Goal: Information Seeking & Learning: Learn about a topic

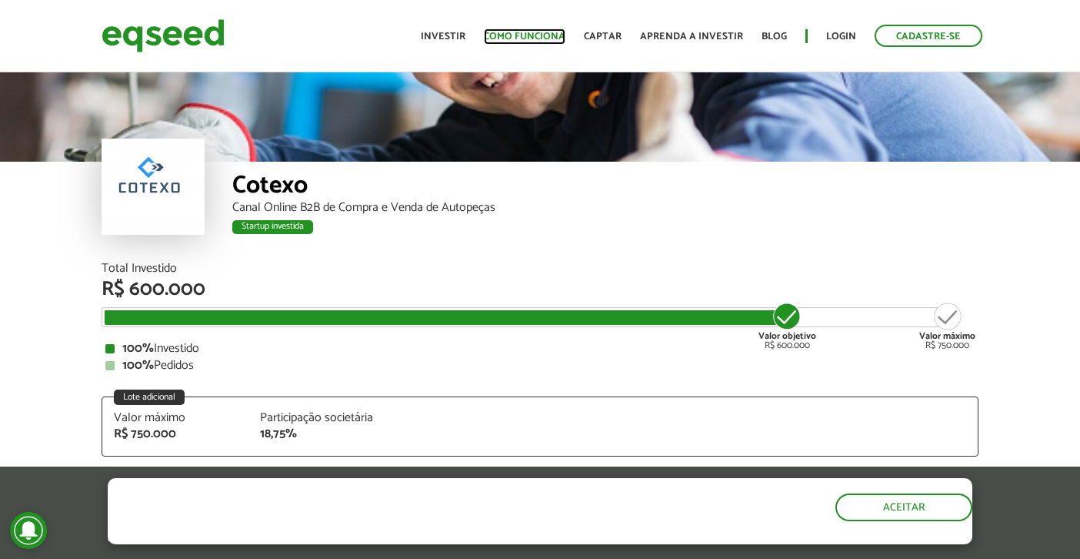
click at [507, 40] on link "Como funciona" at bounding box center [525, 37] width 82 height 10
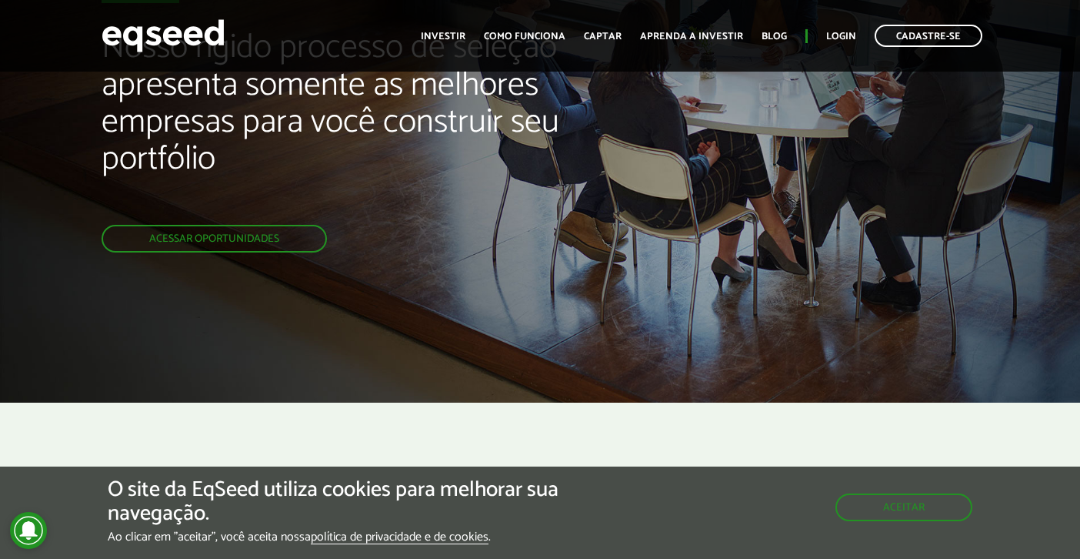
scroll to position [137, 0]
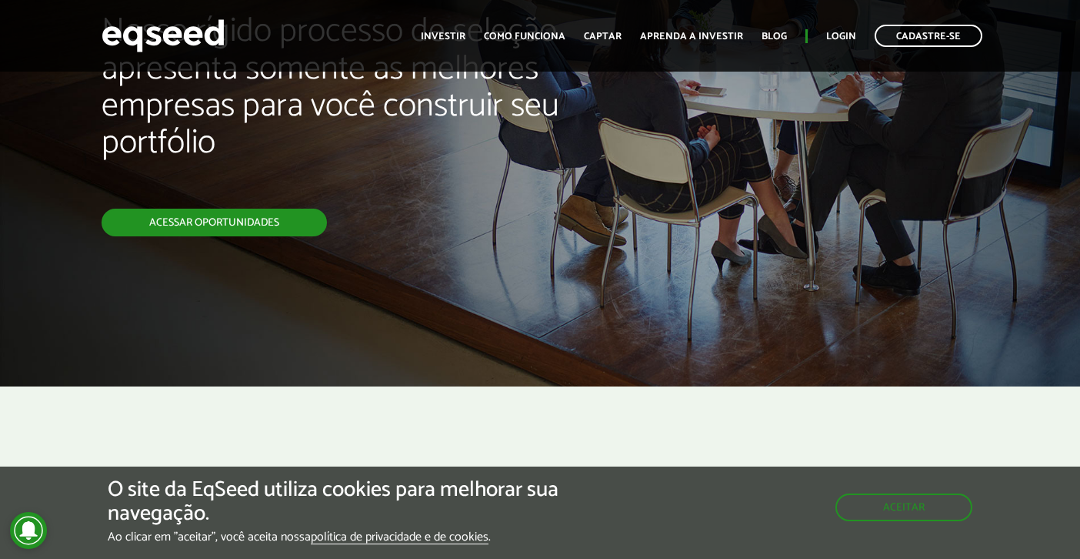
click at [259, 217] on link "Acessar oportunidades" at bounding box center [214, 223] width 225 height 28
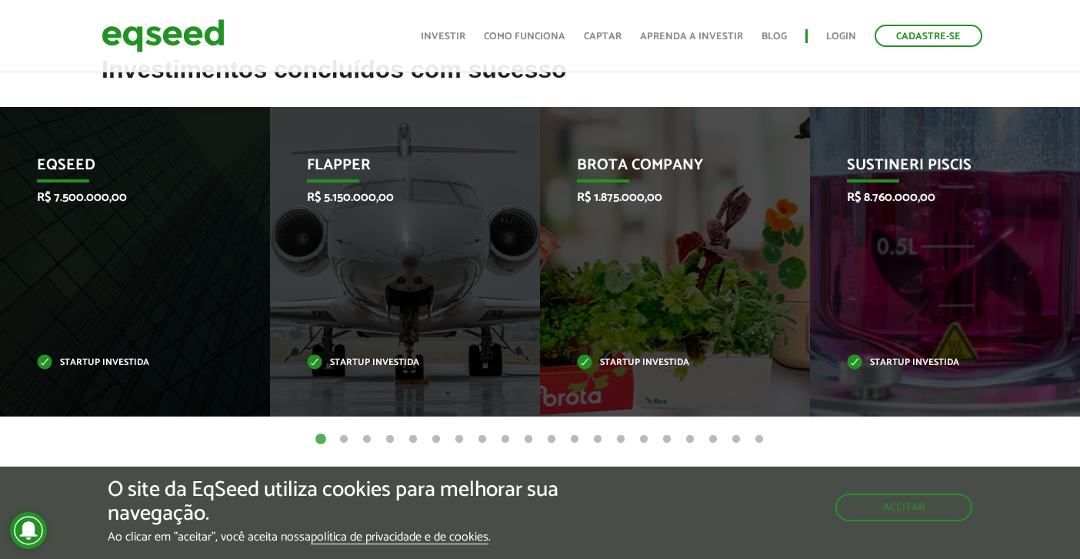
scroll to position [620, 0]
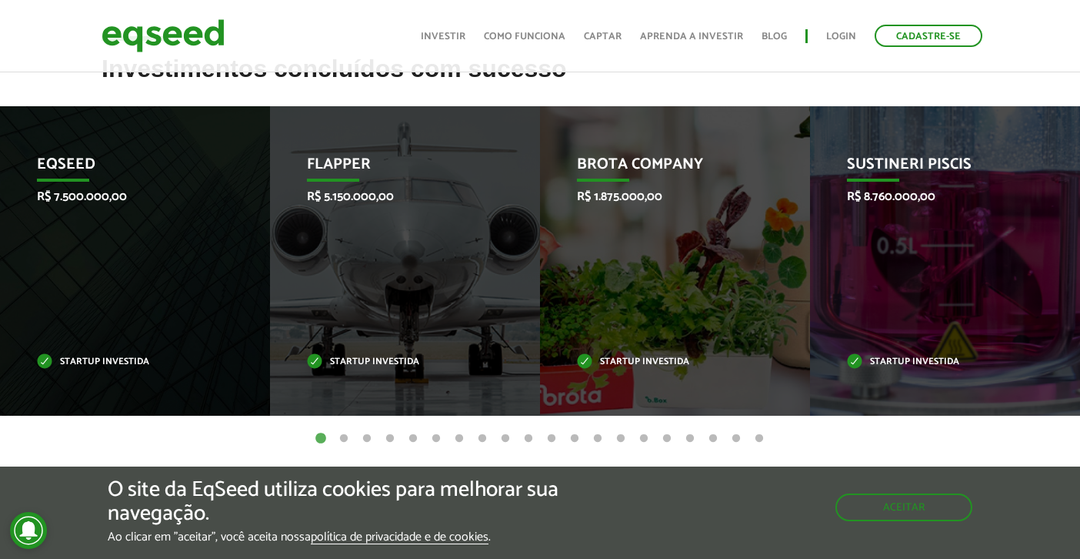
click at [339, 436] on button "2" at bounding box center [343, 438] width 15 height 15
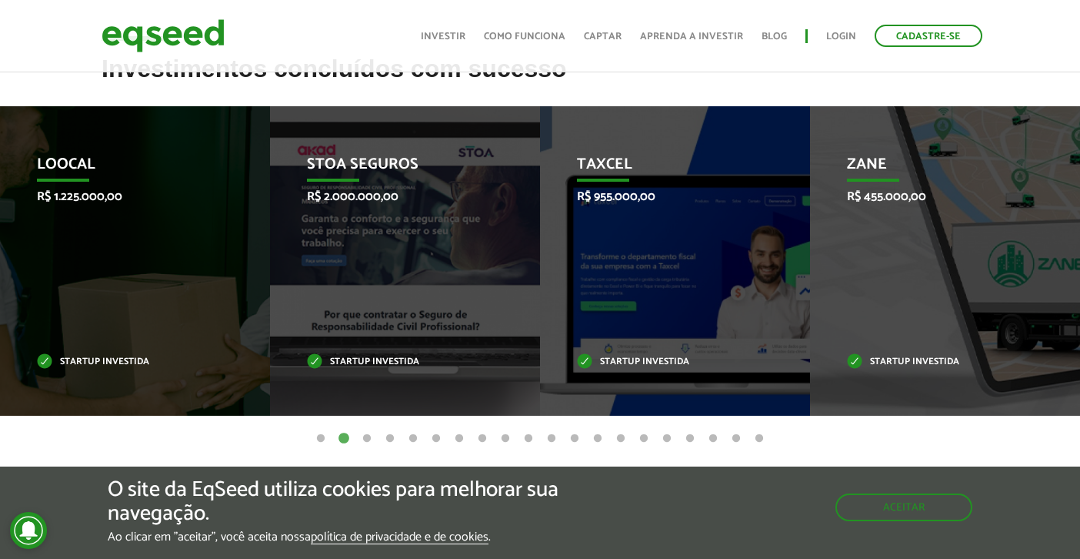
click at [370, 436] on button "3" at bounding box center [366, 438] width 15 height 15
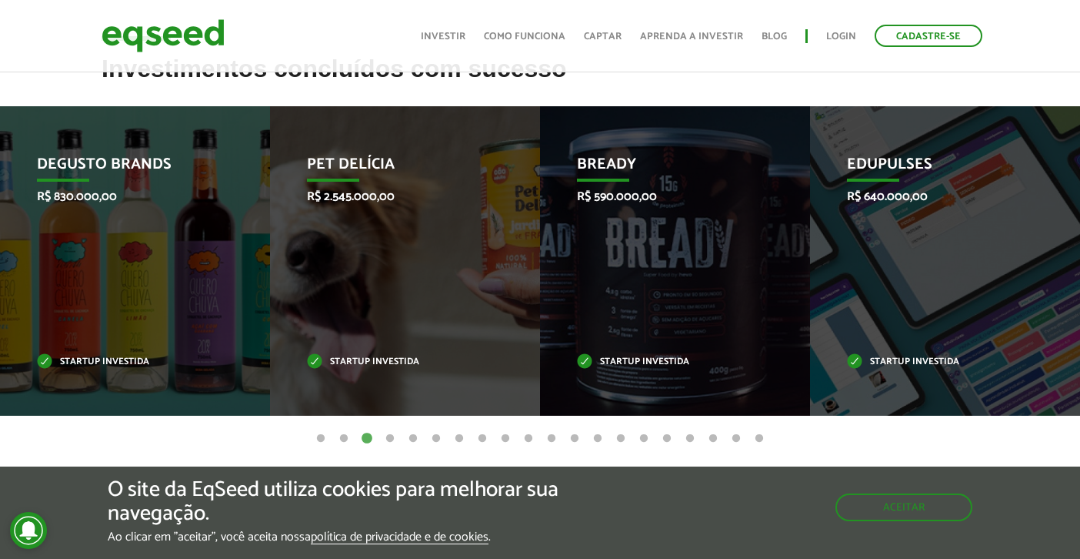
click at [389, 438] on button "4" at bounding box center [389, 438] width 15 height 15
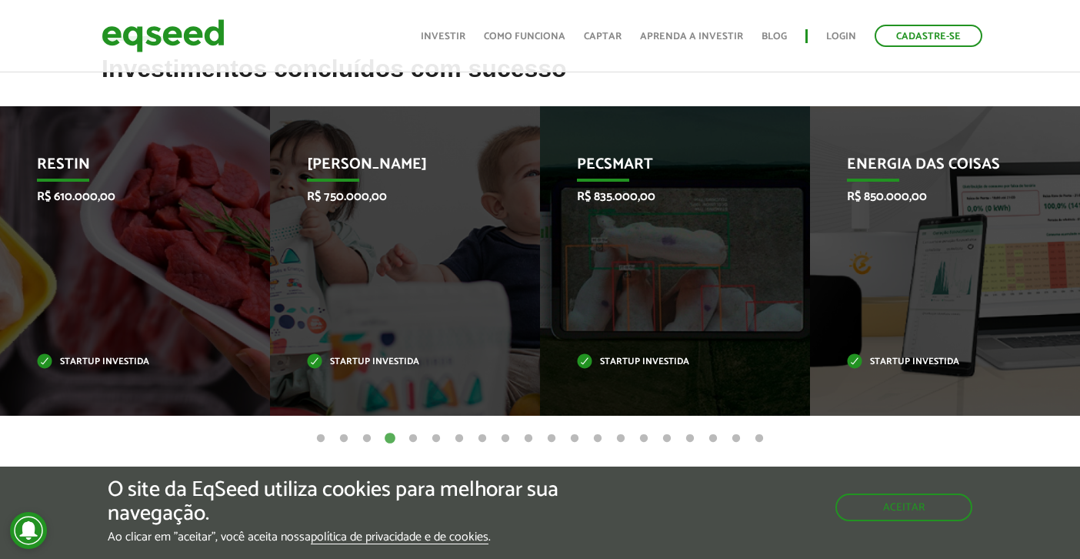
click at [362, 439] on button "3" at bounding box center [366, 438] width 15 height 15
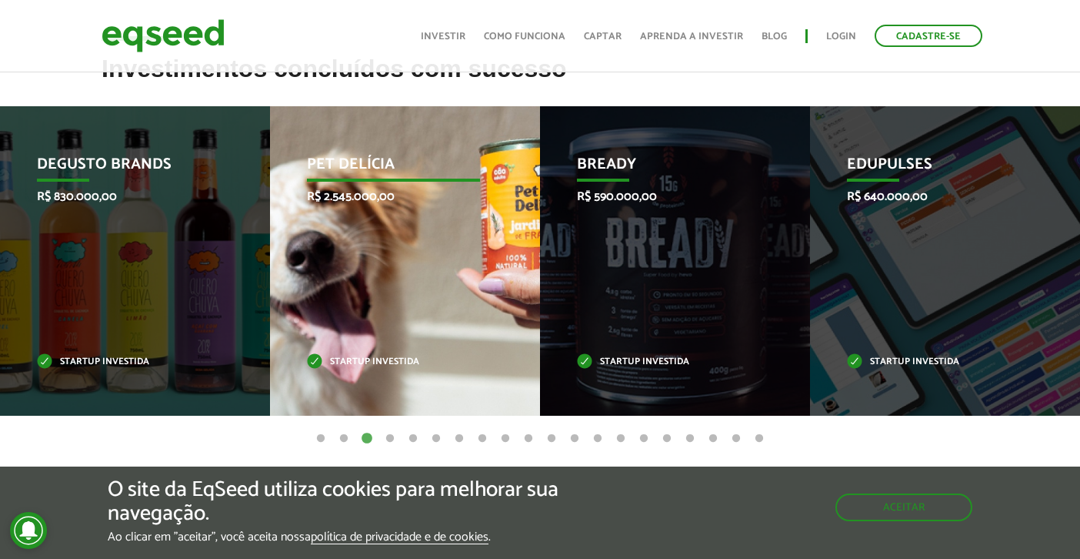
click at [370, 358] on p "Startup investida" at bounding box center [393, 362] width 173 height 8
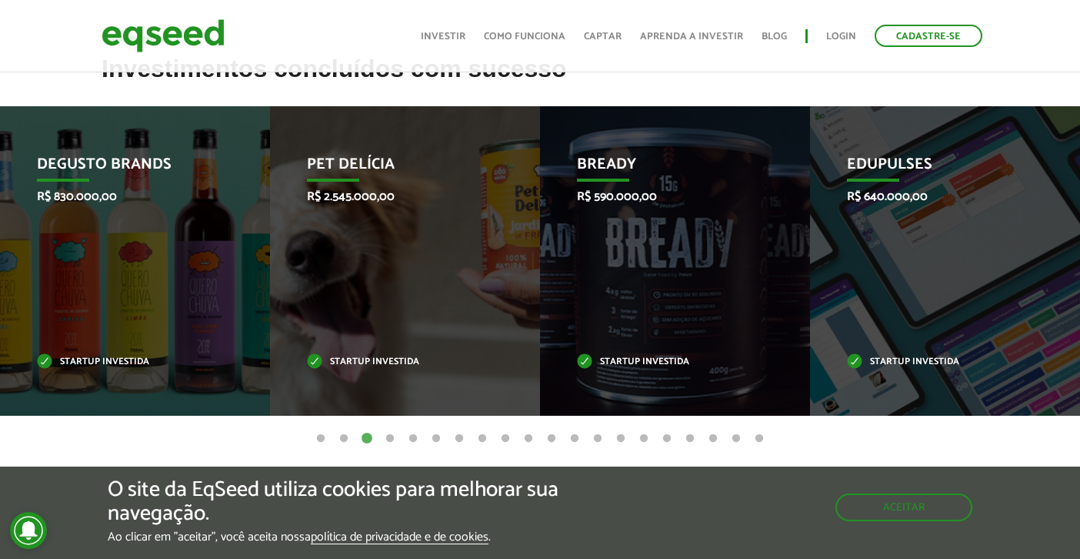
click at [419, 432] on button "5" at bounding box center [413, 438] width 15 height 15
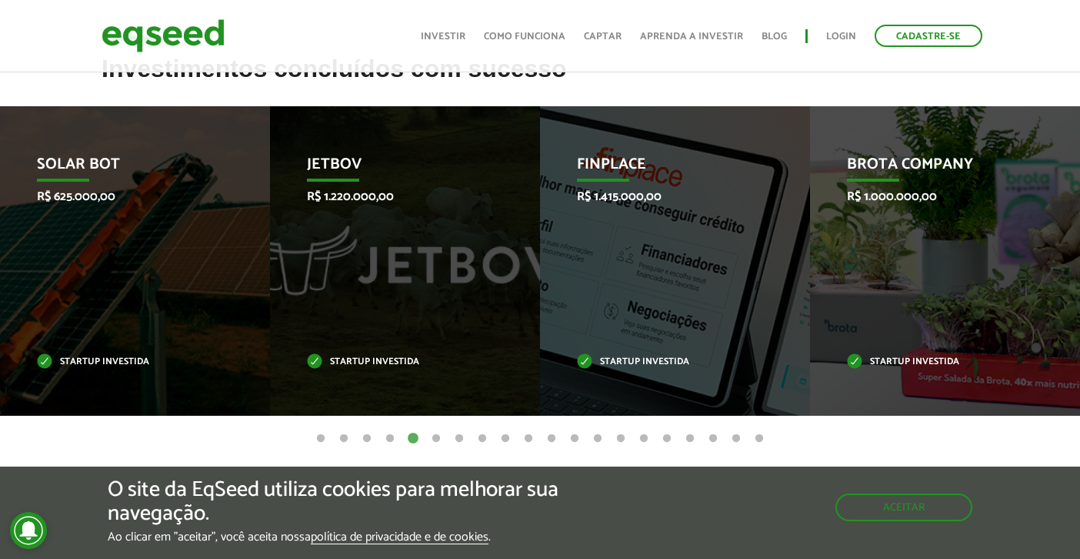
click at [439, 439] on button "6" at bounding box center [436, 438] width 15 height 15
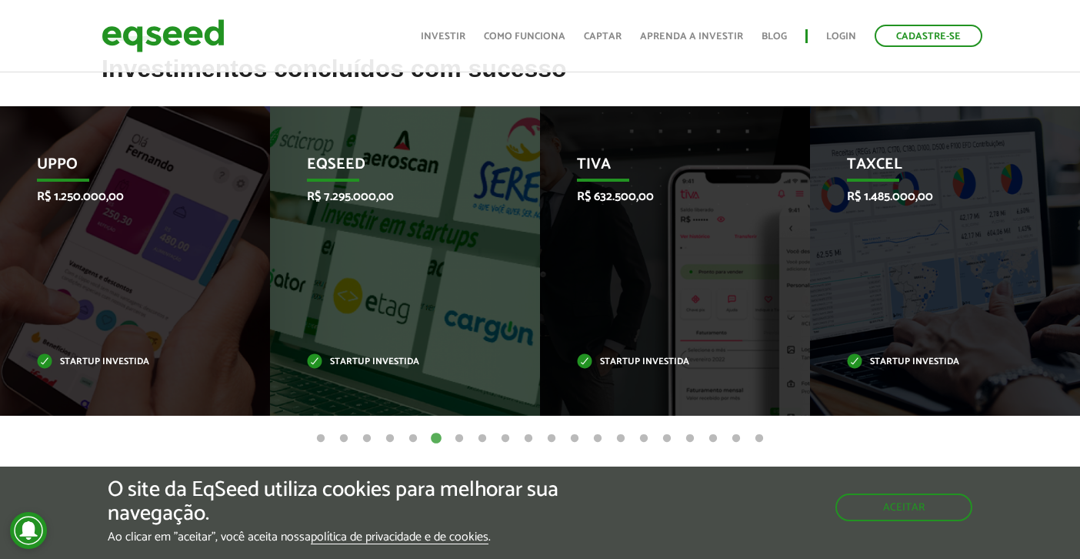
click at [455, 438] on button "7" at bounding box center [459, 438] width 15 height 15
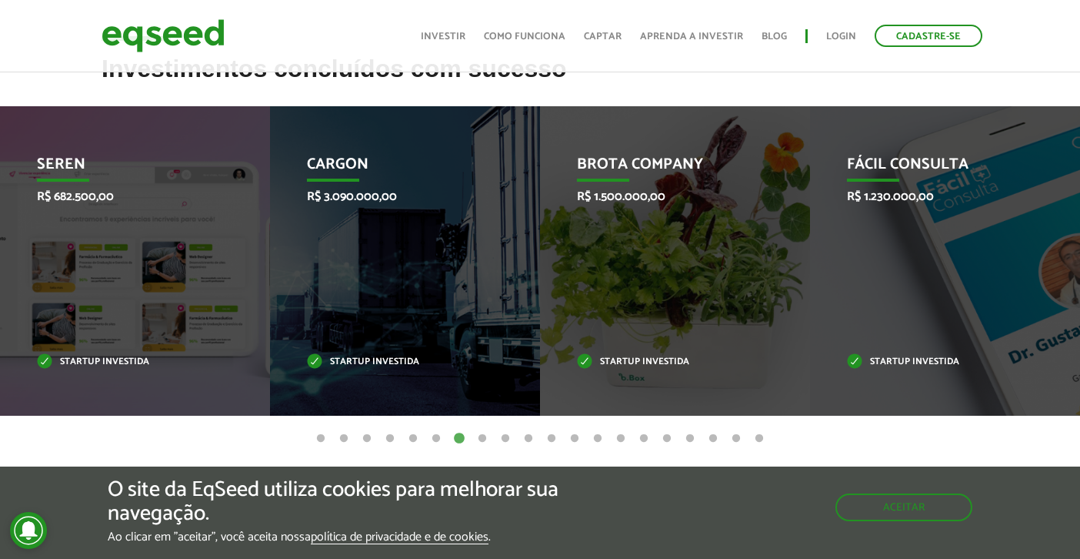
click at [484, 439] on button "8" at bounding box center [482, 438] width 15 height 15
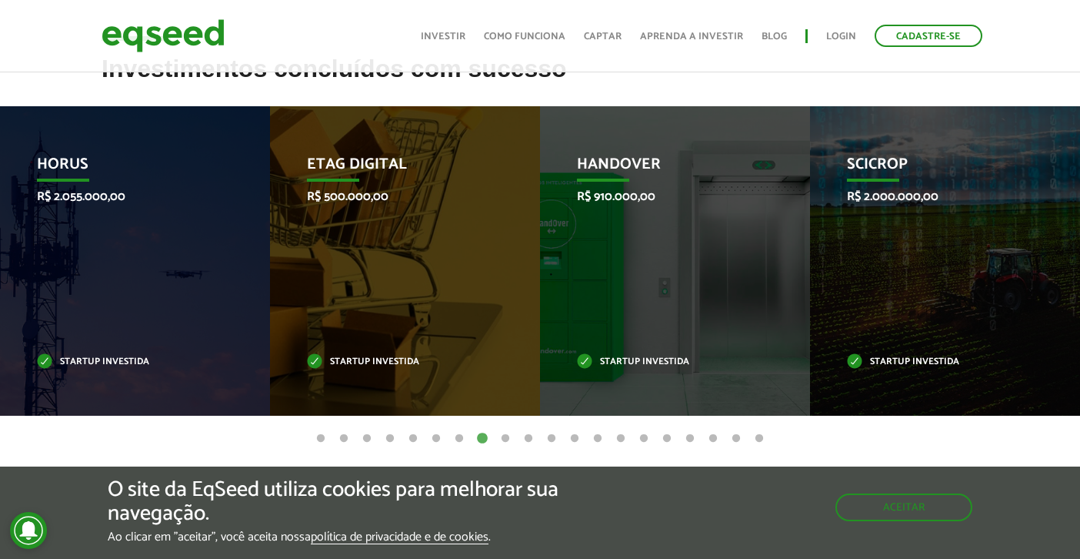
click at [509, 441] on button "9" at bounding box center [505, 438] width 15 height 15
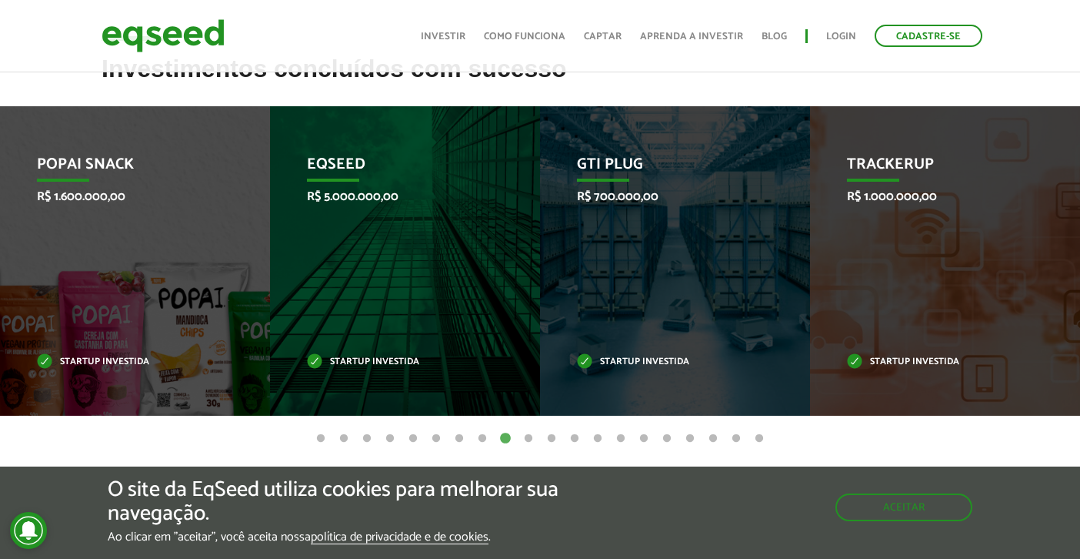
click at [529, 432] on button "10" at bounding box center [528, 438] width 15 height 15
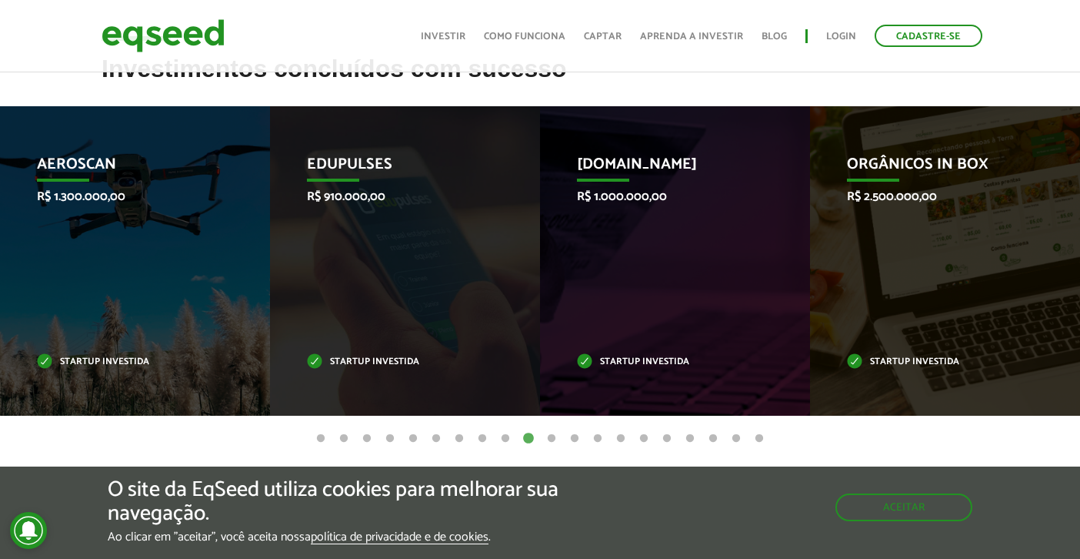
click at [551, 443] on button "11" at bounding box center [551, 438] width 15 height 15
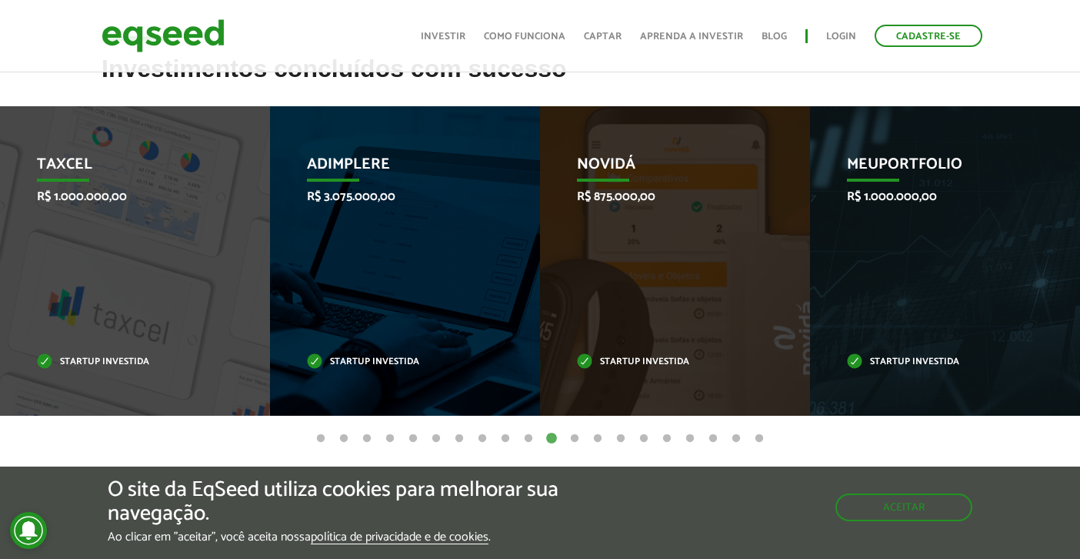
click at [576, 436] on button "12" at bounding box center [574, 438] width 15 height 15
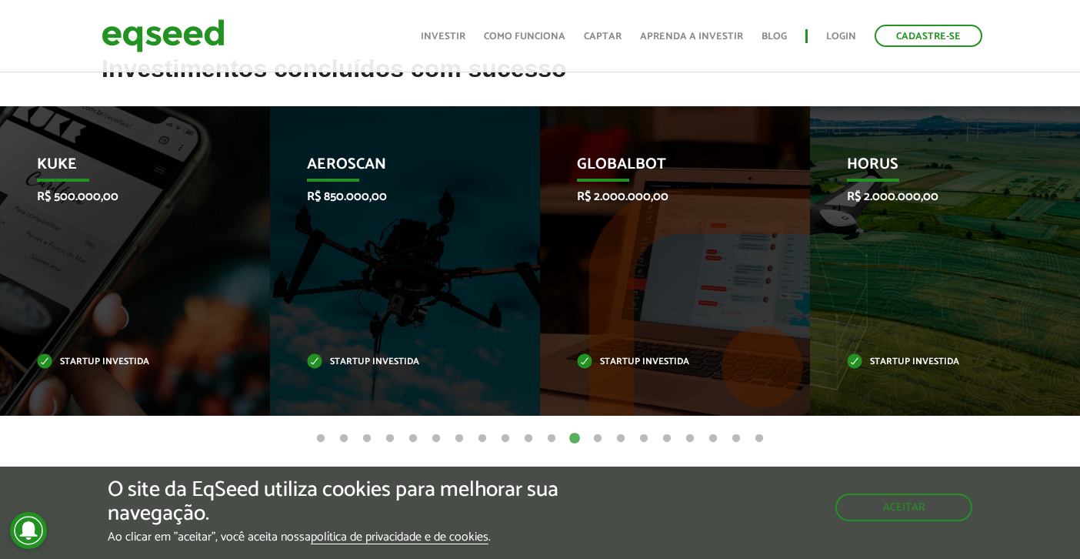
click at [600, 435] on button "13" at bounding box center [597, 438] width 15 height 15
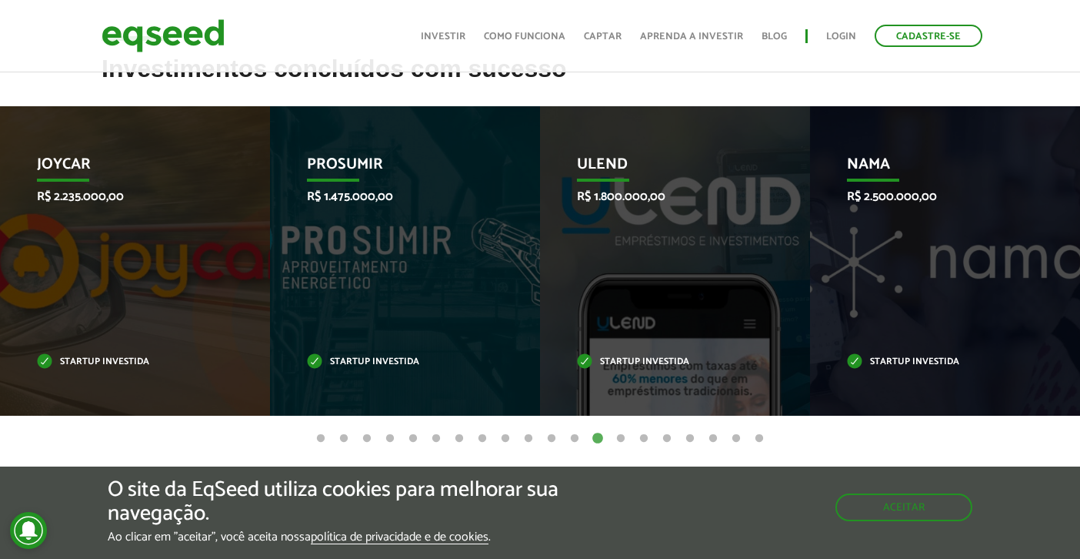
click at [643, 432] on button "15" at bounding box center [643, 438] width 15 height 15
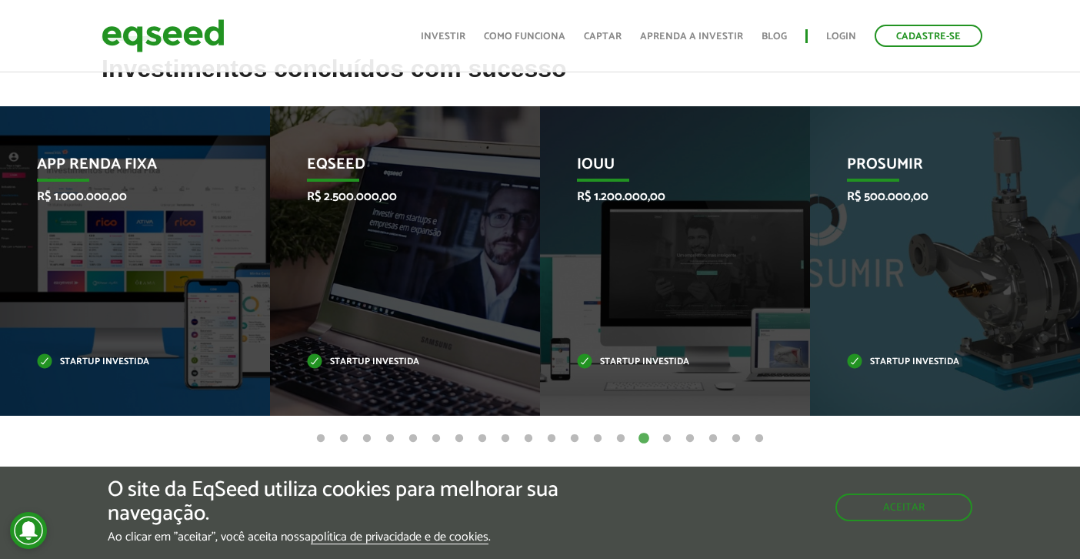
click at [669, 438] on button "16" at bounding box center [666, 438] width 15 height 15
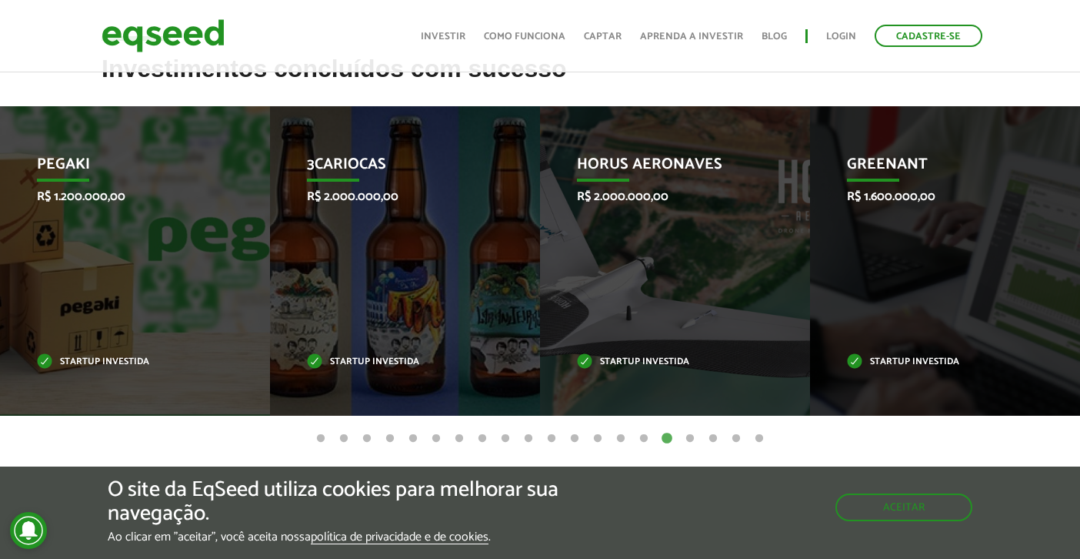
click at [684, 438] on button "17" at bounding box center [690, 438] width 15 height 15
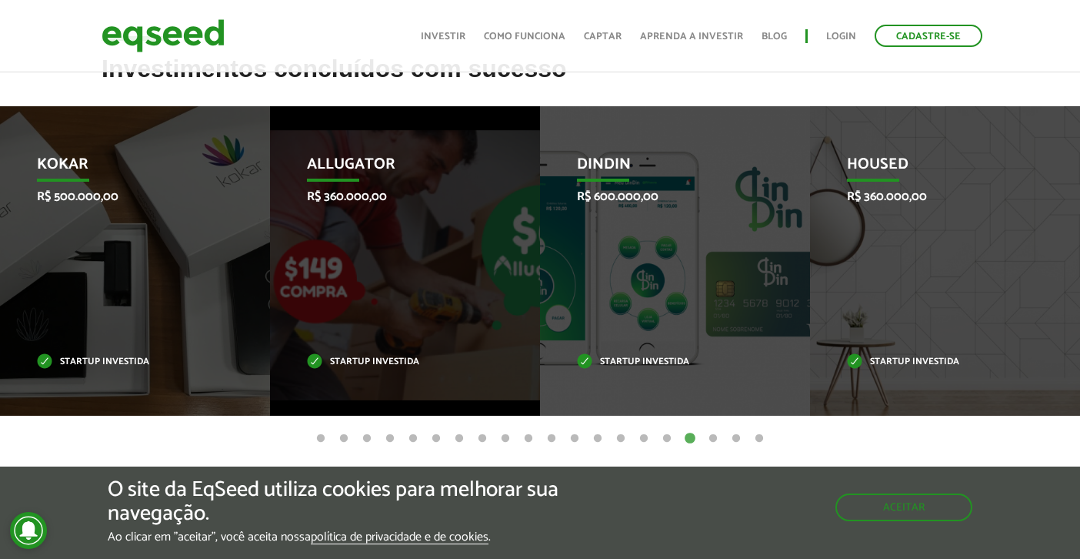
click at [714, 438] on button "18" at bounding box center [713, 438] width 15 height 15
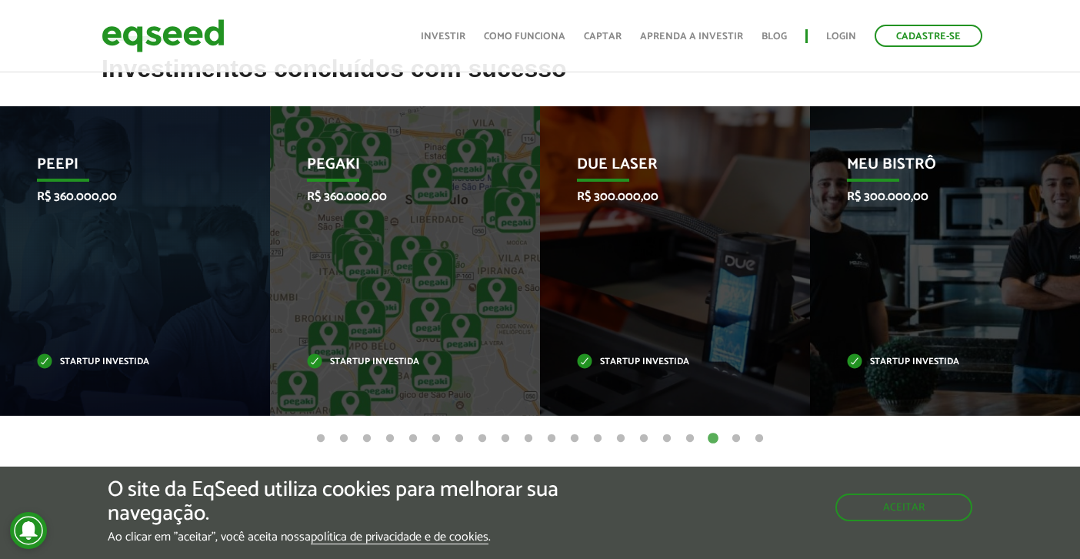
click at [737, 436] on button "19" at bounding box center [736, 438] width 15 height 15
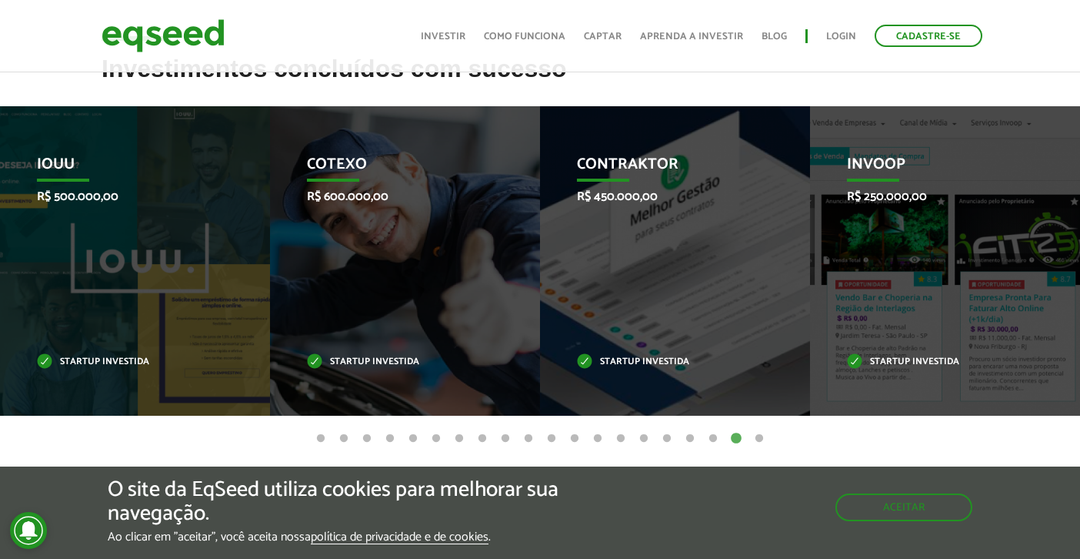
click at [756, 435] on button "20" at bounding box center [759, 438] width 15 height 15
